Goal: Task Accomplishment & Management: Use online tool/utility

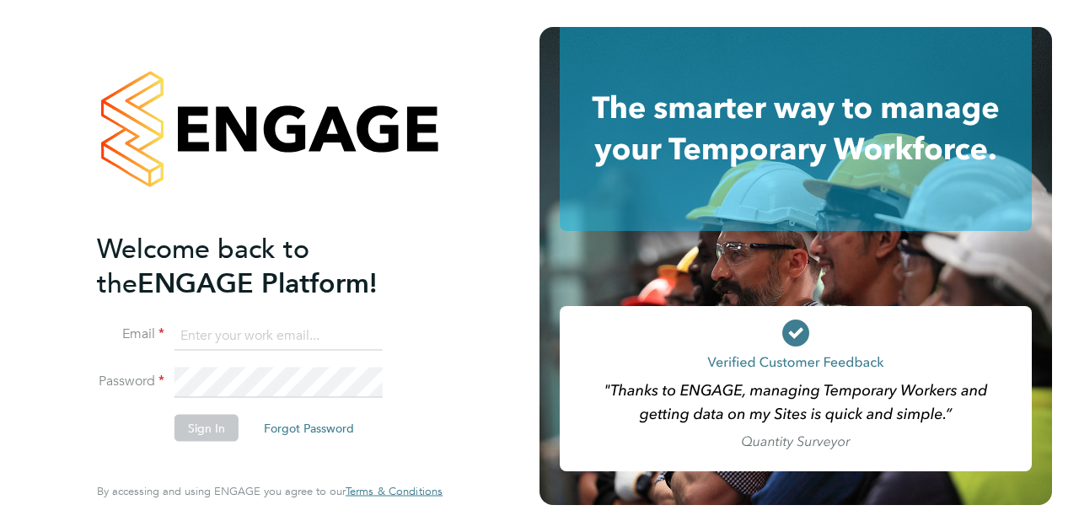
type input "[PERSON_NAME][EMAIL_ADDRESS][PERSON_NAME][DOMAIN_NAME]"
click at [214, 420] on button "Sign In" at bounding box center [206, 427] width 64 height 27
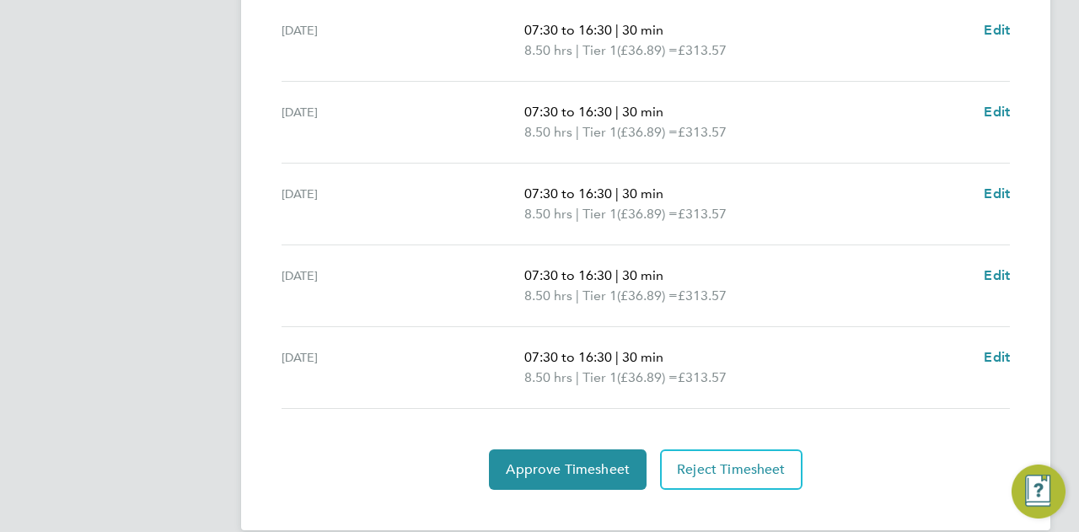
scroll to position [696, 0]
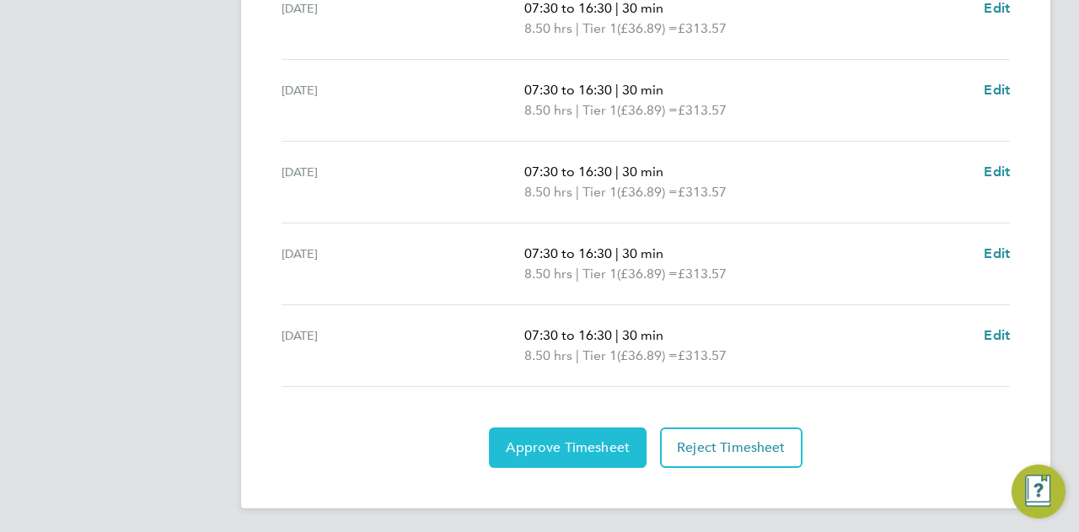
click at [590, 439] on span "Approve Timesheet" at bounding box center [568, 447] width 124 height 17
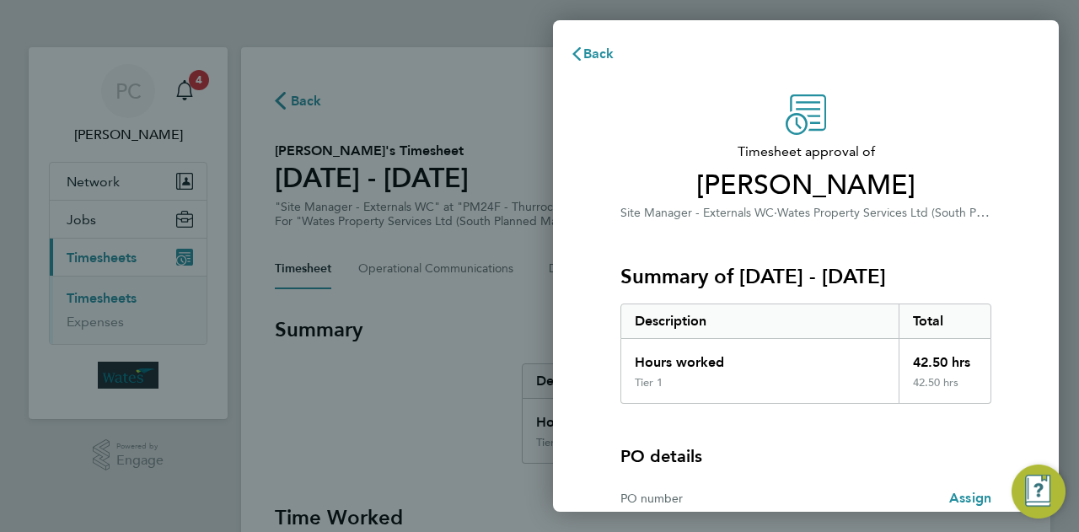
scroll to position [158, 0]
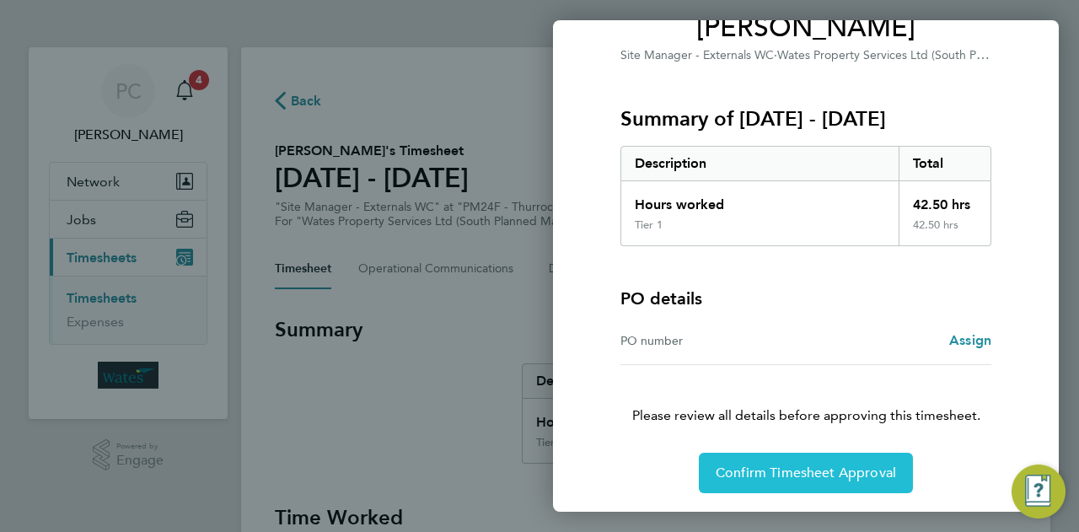
click at [789, 466] on span "Confirm Timesheet Approval" at bounding box center [806, 472] width 180 height 17
